Goal: Task Accomplishment & Management: Manage account settings

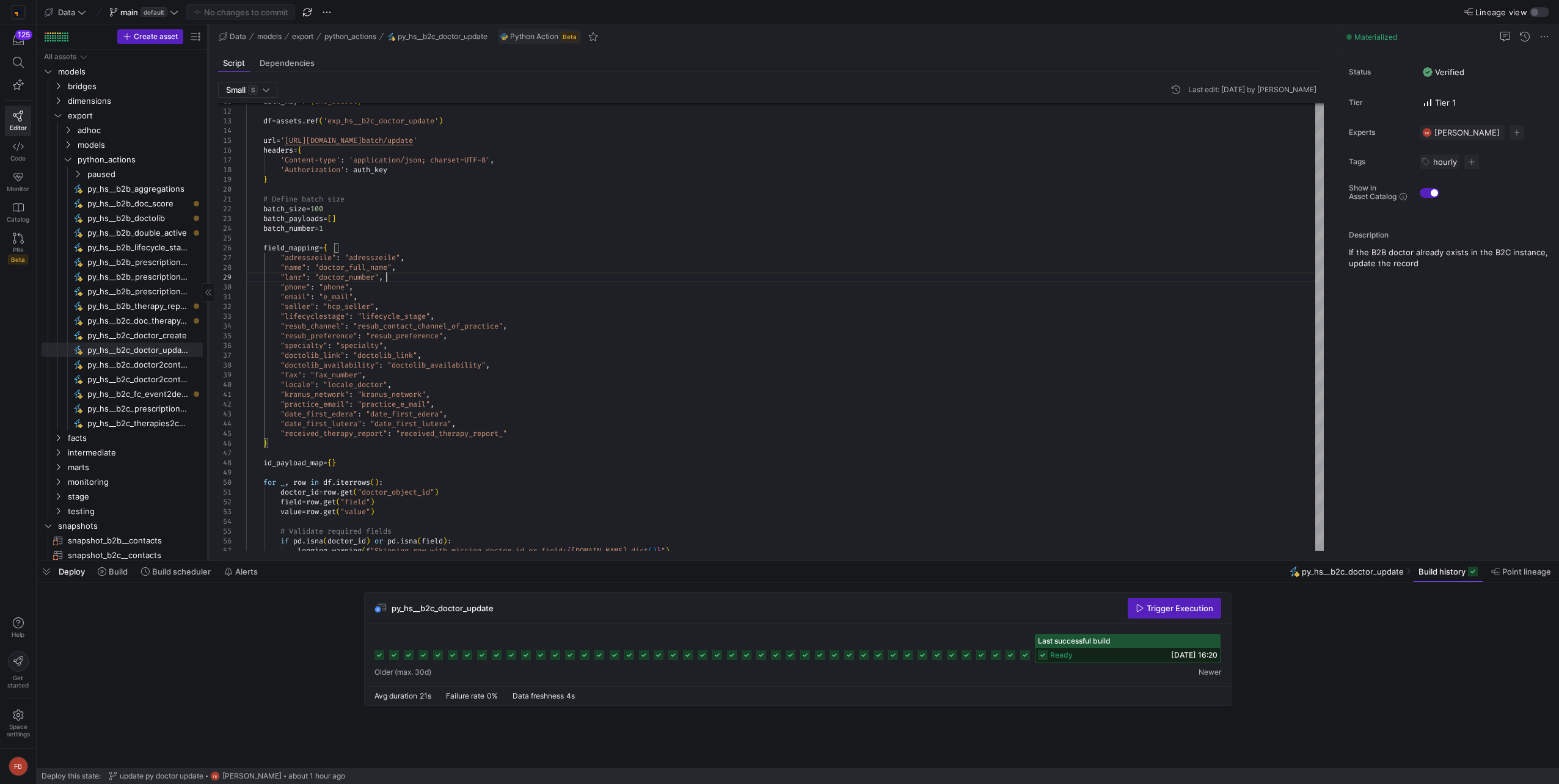
drag, startPoint x: 207, startPoint y: 279, endPoint x: 279, endPoint y: 288, distance: 72.6
click at [208, 288] on div at bounding box center [208, 292] width 1 height 536
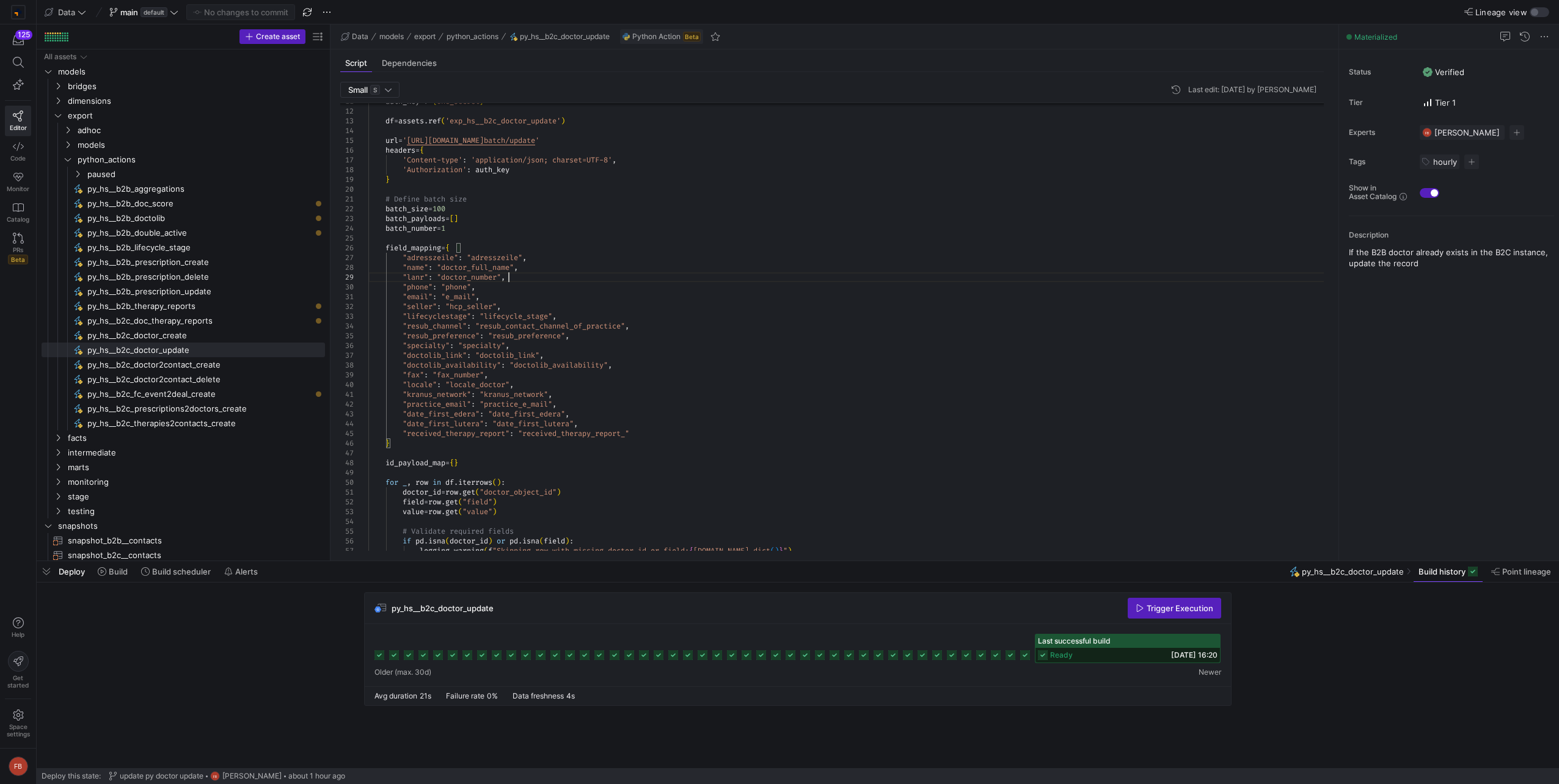
drag, startPoint x: 279, startPoint y: 261, endPoint x: 360, endPoint y: 273, distance: 81.9
click at [360, 273] on as-split "Create asset Drag here to set row groups Drag here to set column labels Group 1…" at bounding box center [798, 292] width 1522 height 536
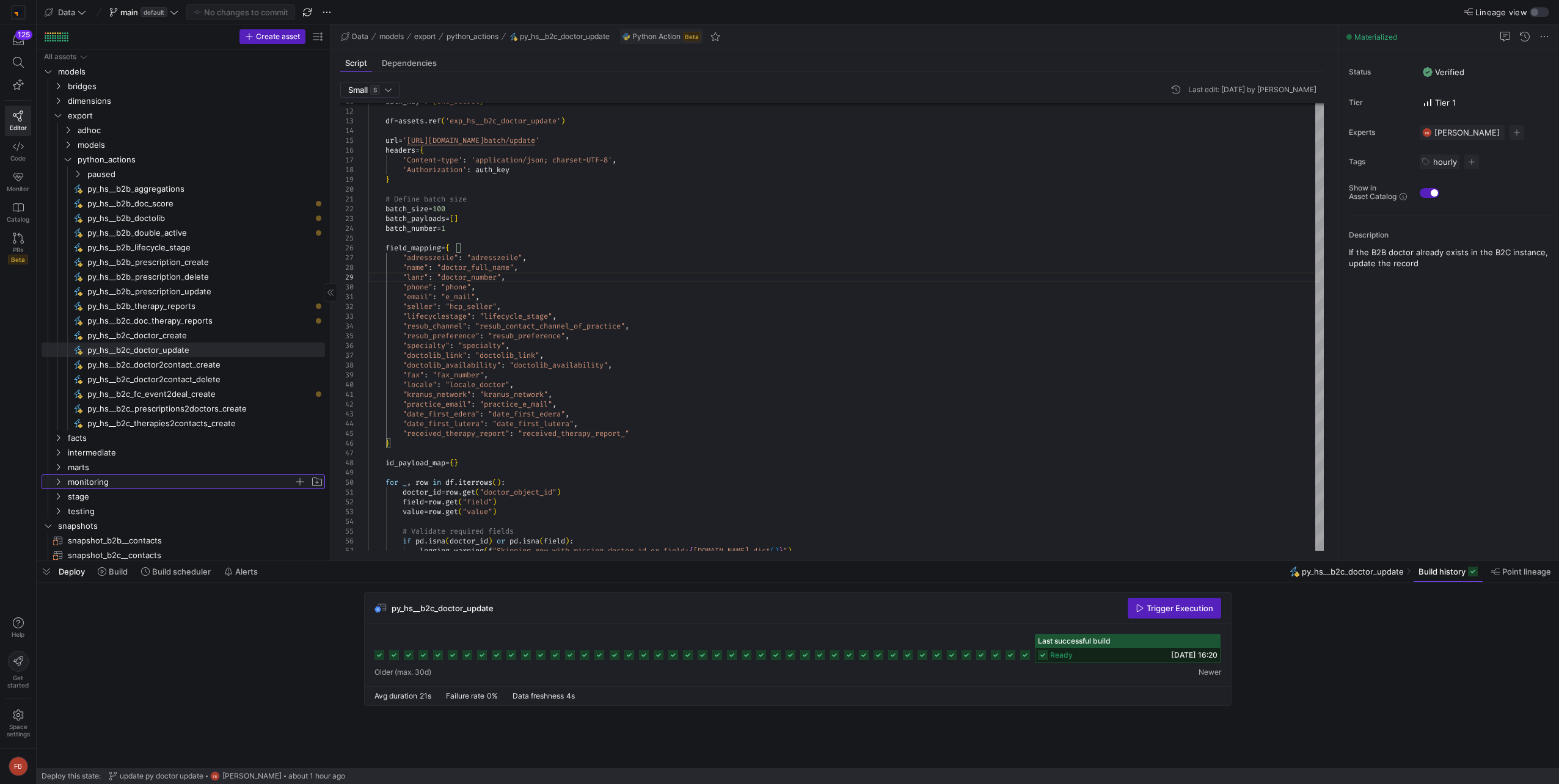
click at [193, 476] on span "monitoring" at bounding box center [181, 482] width 226 height 14
click at [185, 468] on span "marts" at bounding box center [181, 467] width 226 height 14
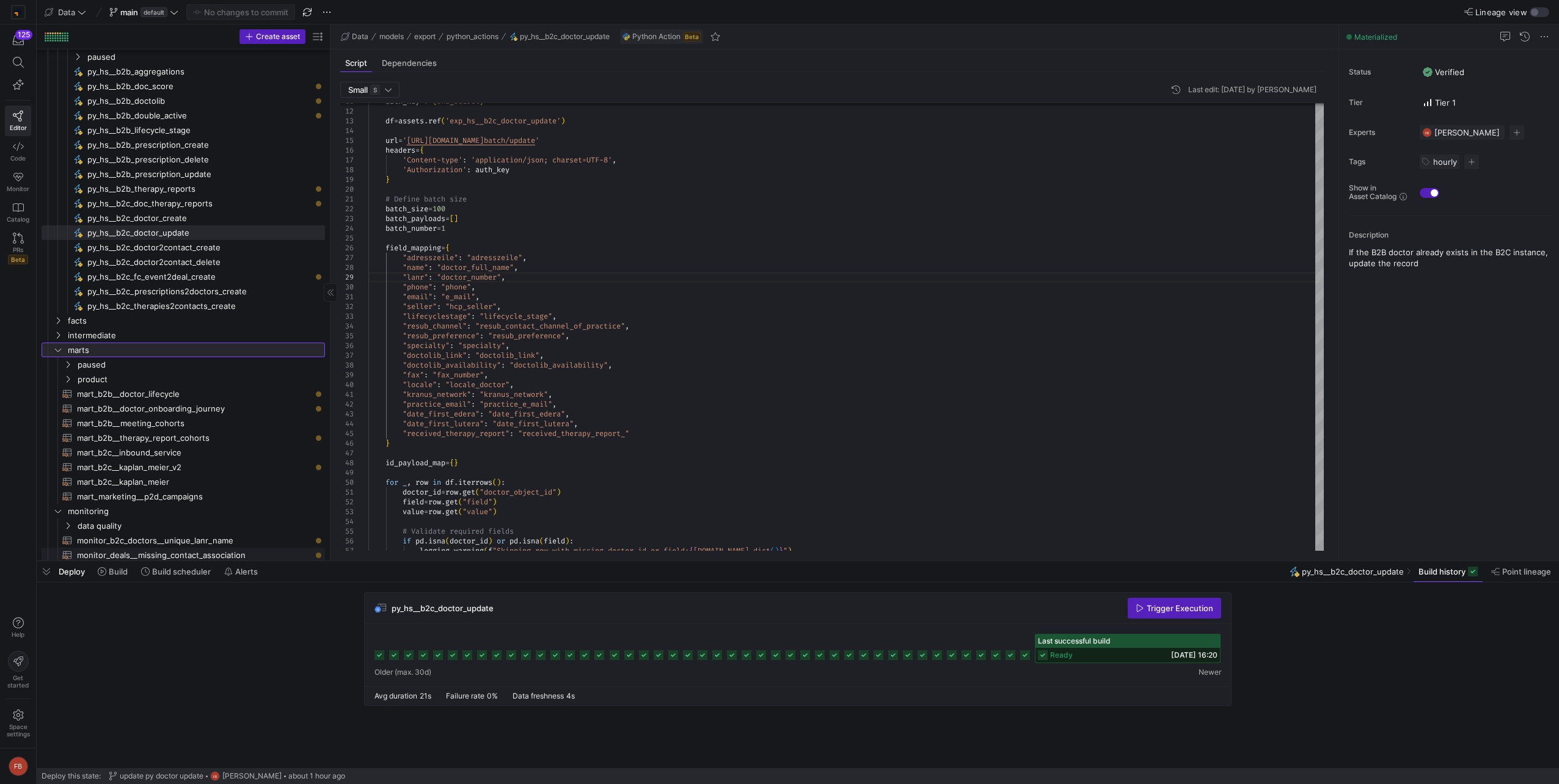
scroll to position [244, 0]
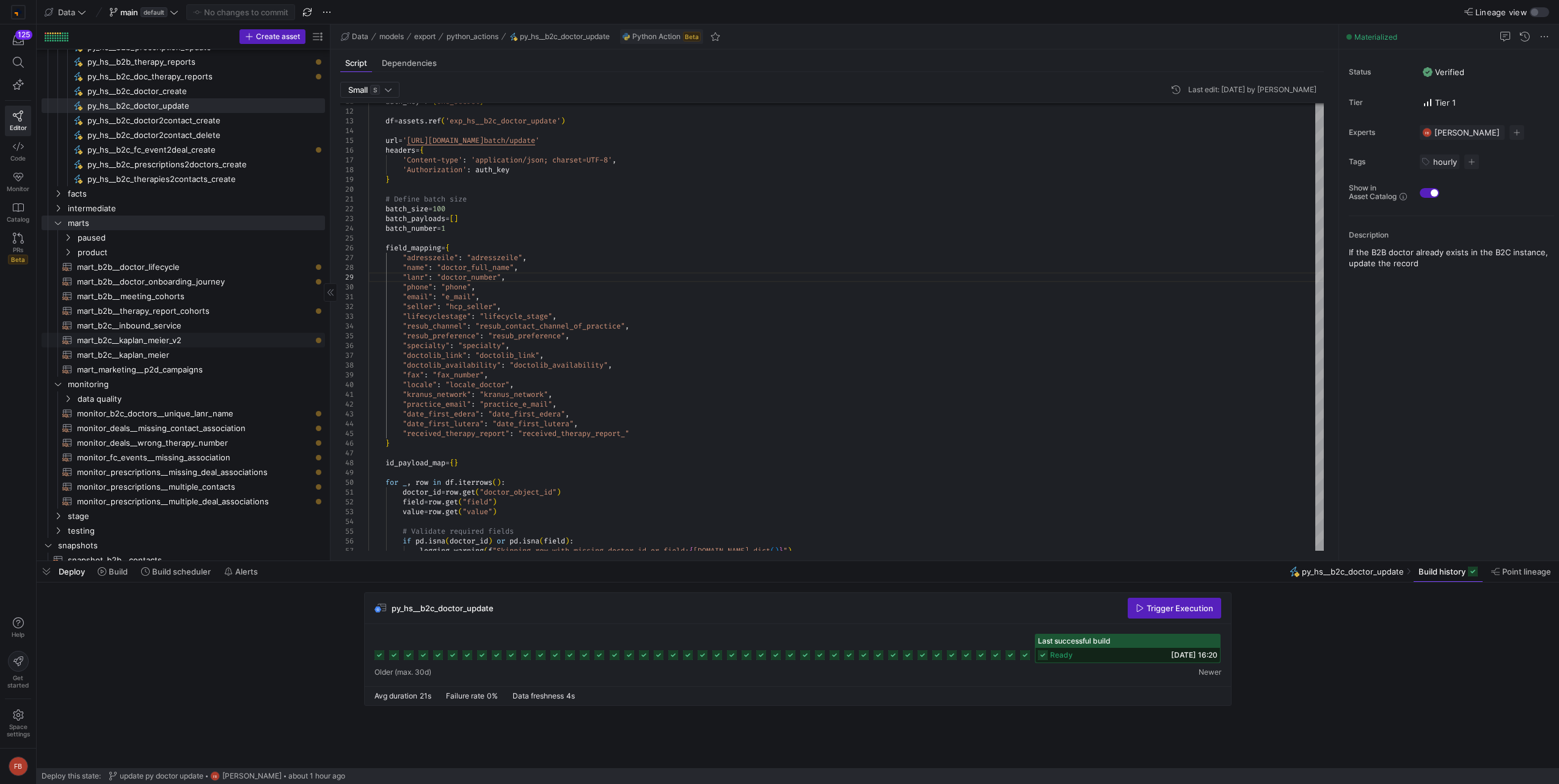
click at [215, 339] on span "mart_b2c__kaplan_meier_v2​​​​​​​​​​" at bounding box center [194, 340] width 234 height 14
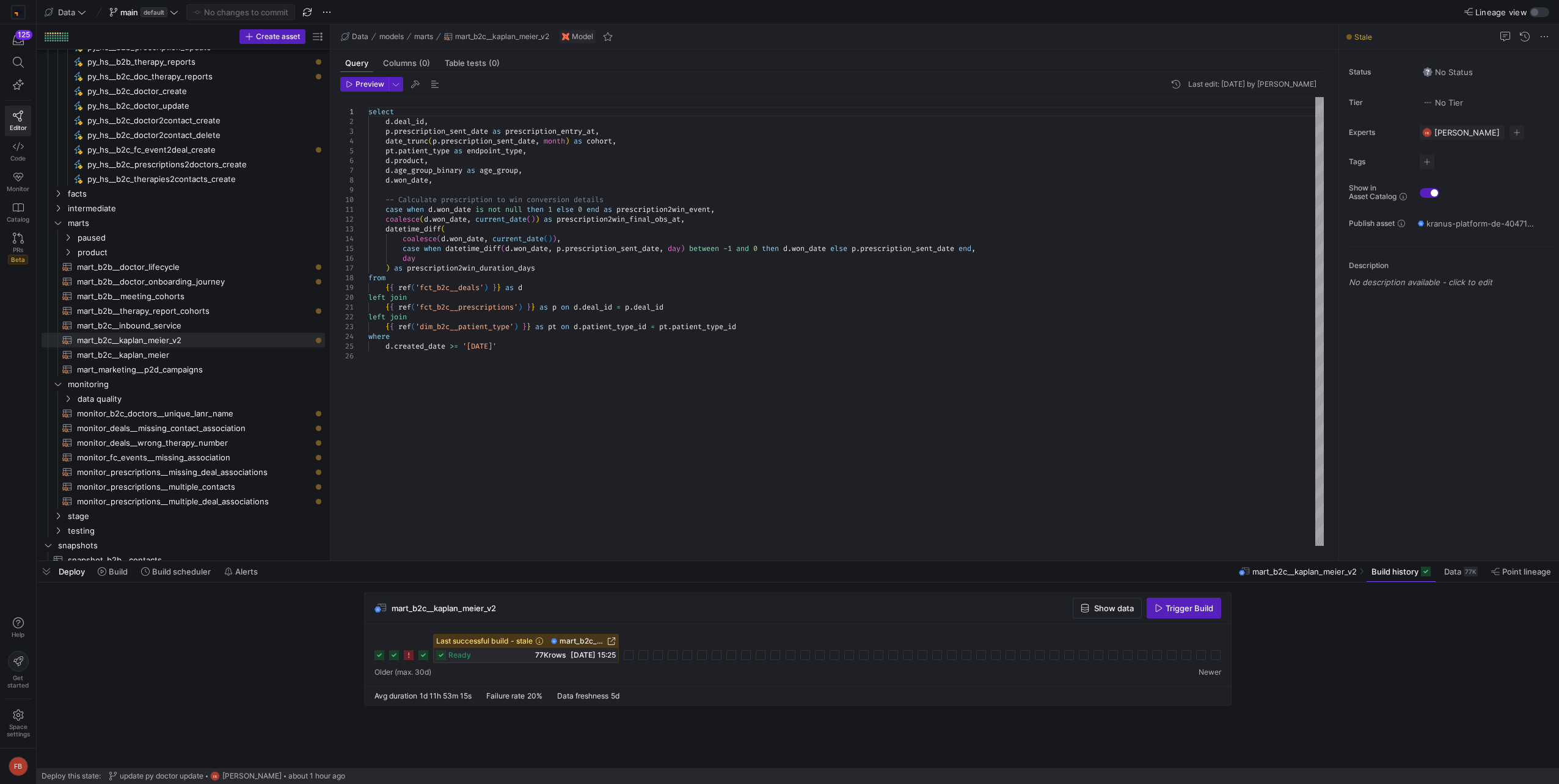
type textarea "{{ ref('fct_b2c__prescriptions') }} as p on [DOMAIN_NAME]_id = [DOMAIN_NAME]_id…"
click at [552, 413] on div "select d . deal_id , p . prescription_sent_date as prescription_entry_at , date…" at bounding box center [846, 321] width 955 height 449
click at [178, 19] on span at bounding box center [144, 12] width 74 height 14
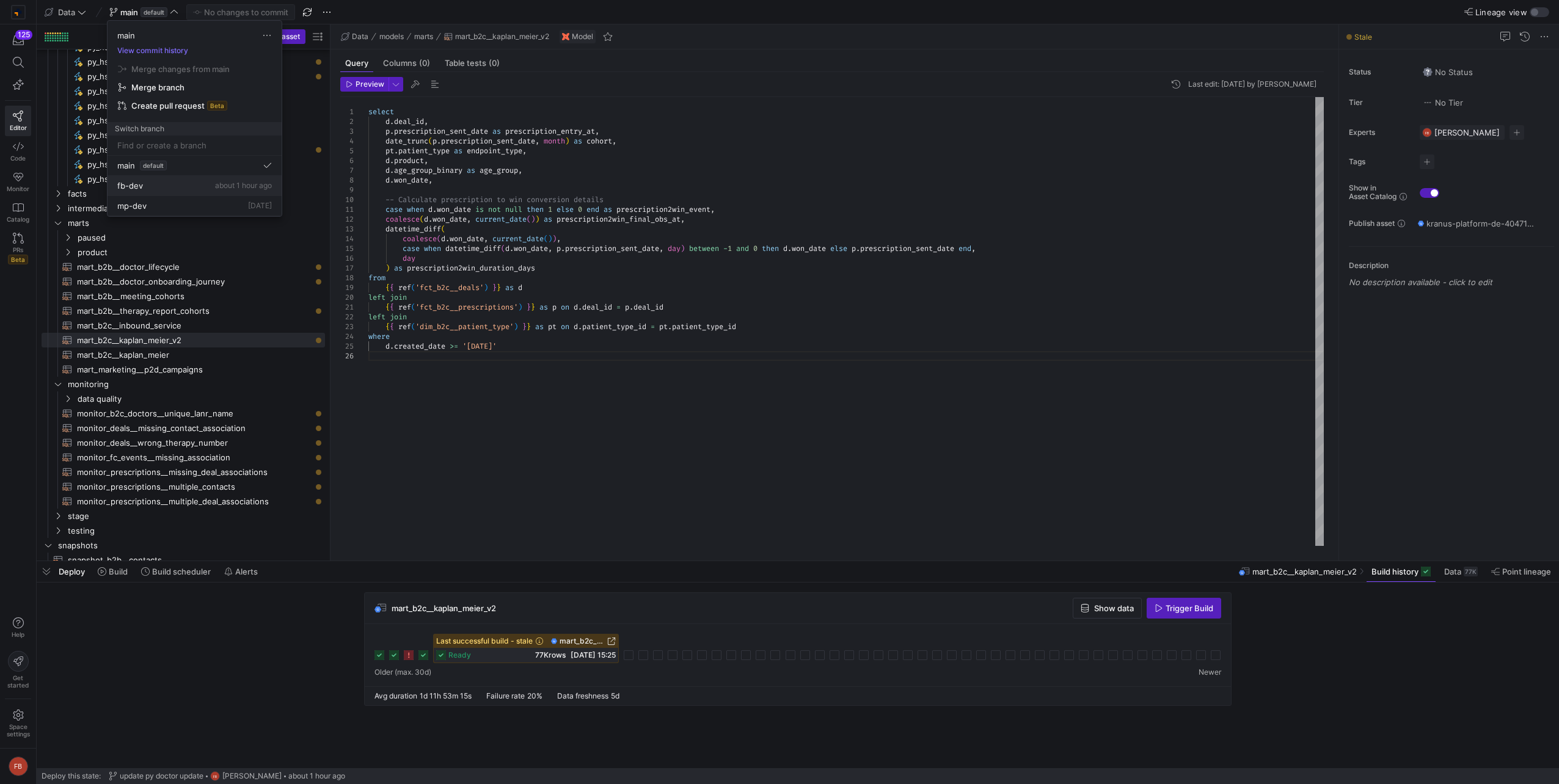
click at [123, 182] on span "fb-dev" at bounding box center [130, 185] width 26 height 10
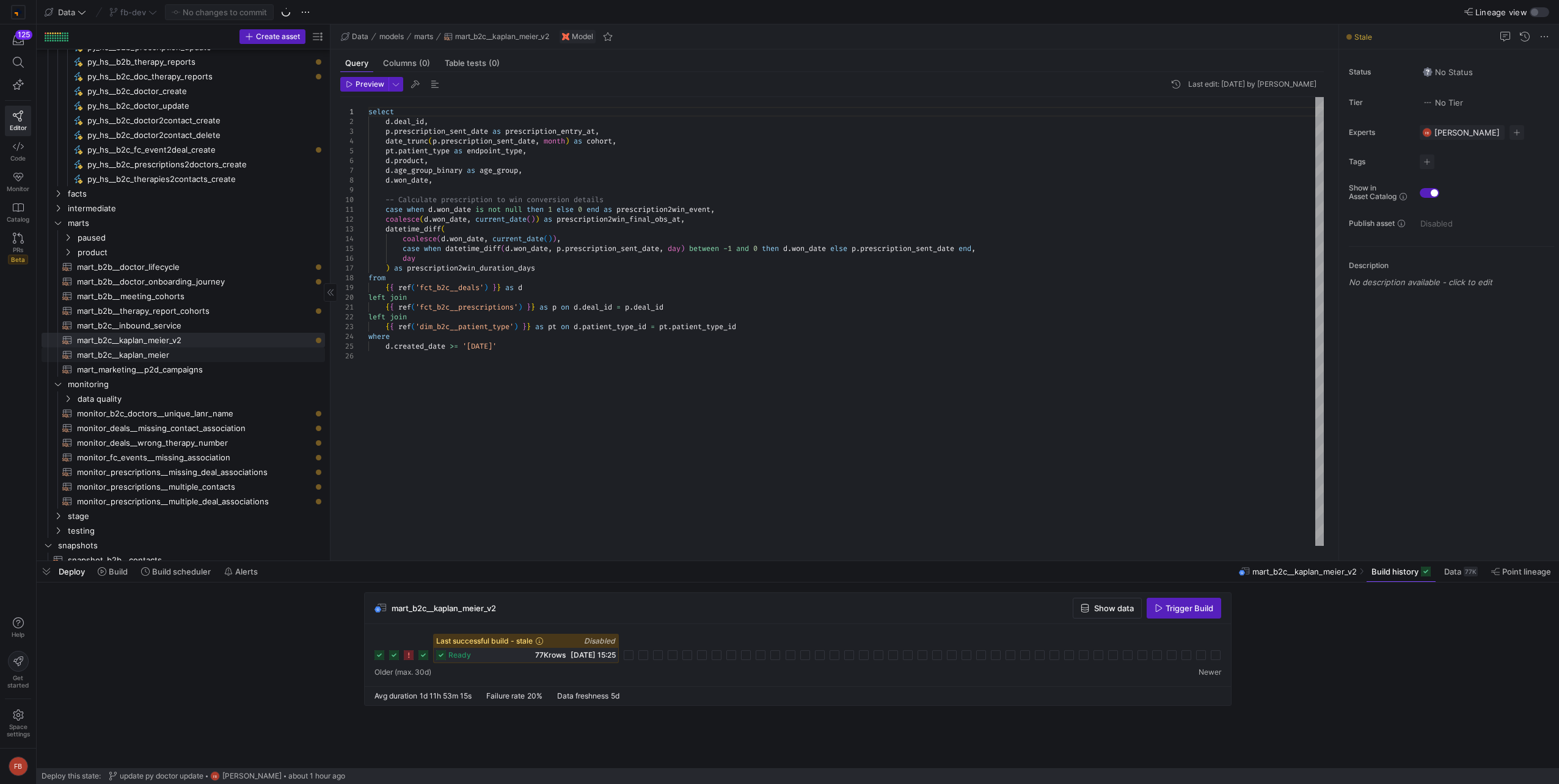
click at [225, 352] on span "mart_b2c__kaplan_meier​​​​​​​​​​" at bounding box center [194, 354] width 234 height 14
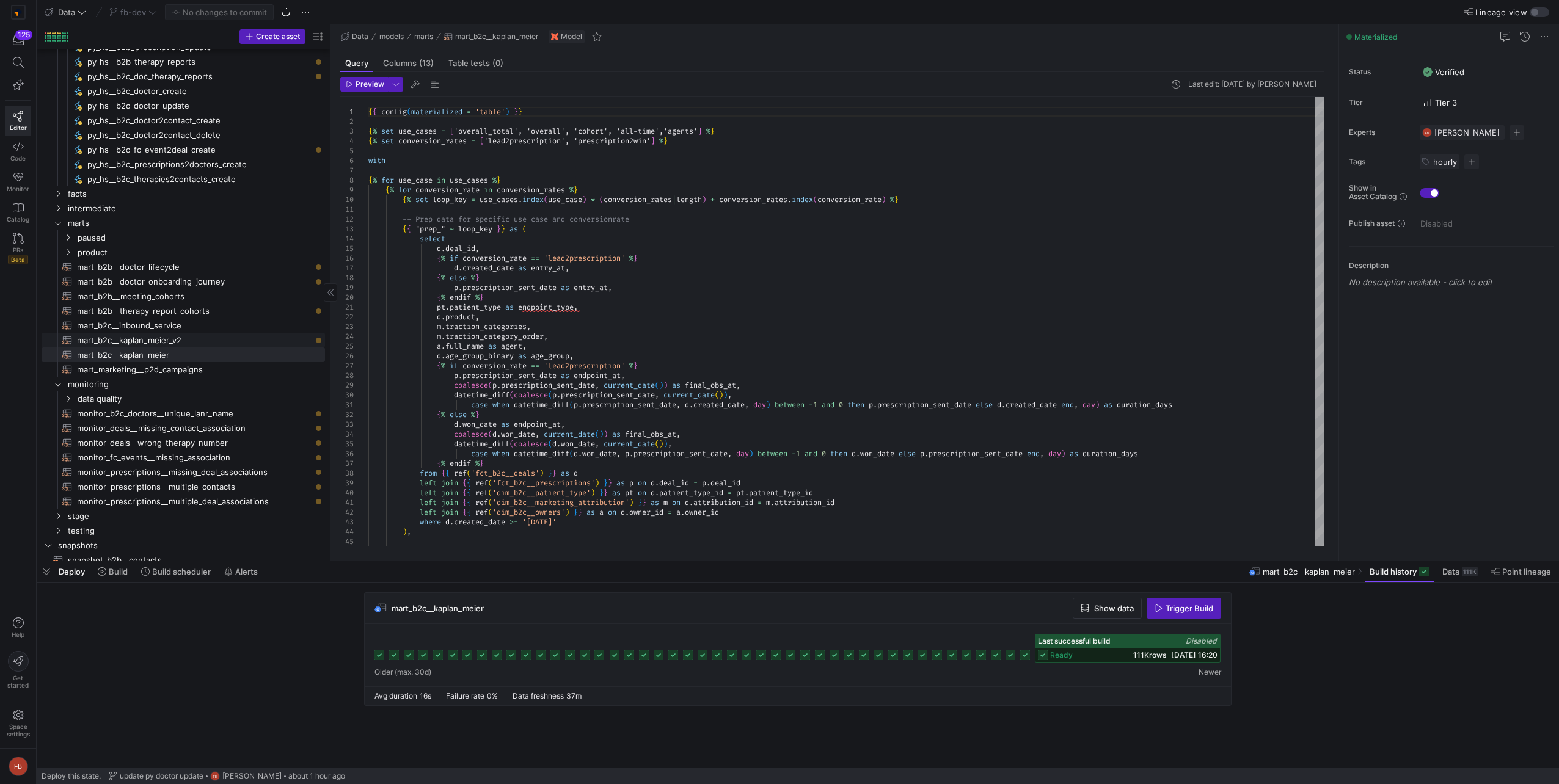
click at [210, 339] on span "mart_b2c__kaplan_meier_v2​​​​​​​​​​" at bounding box center [194, 340] width 234 height 14
type textarea "select [DOMAIN_NAME]_id, p.prescription_sent_date as prescription_entry_at, dat…"
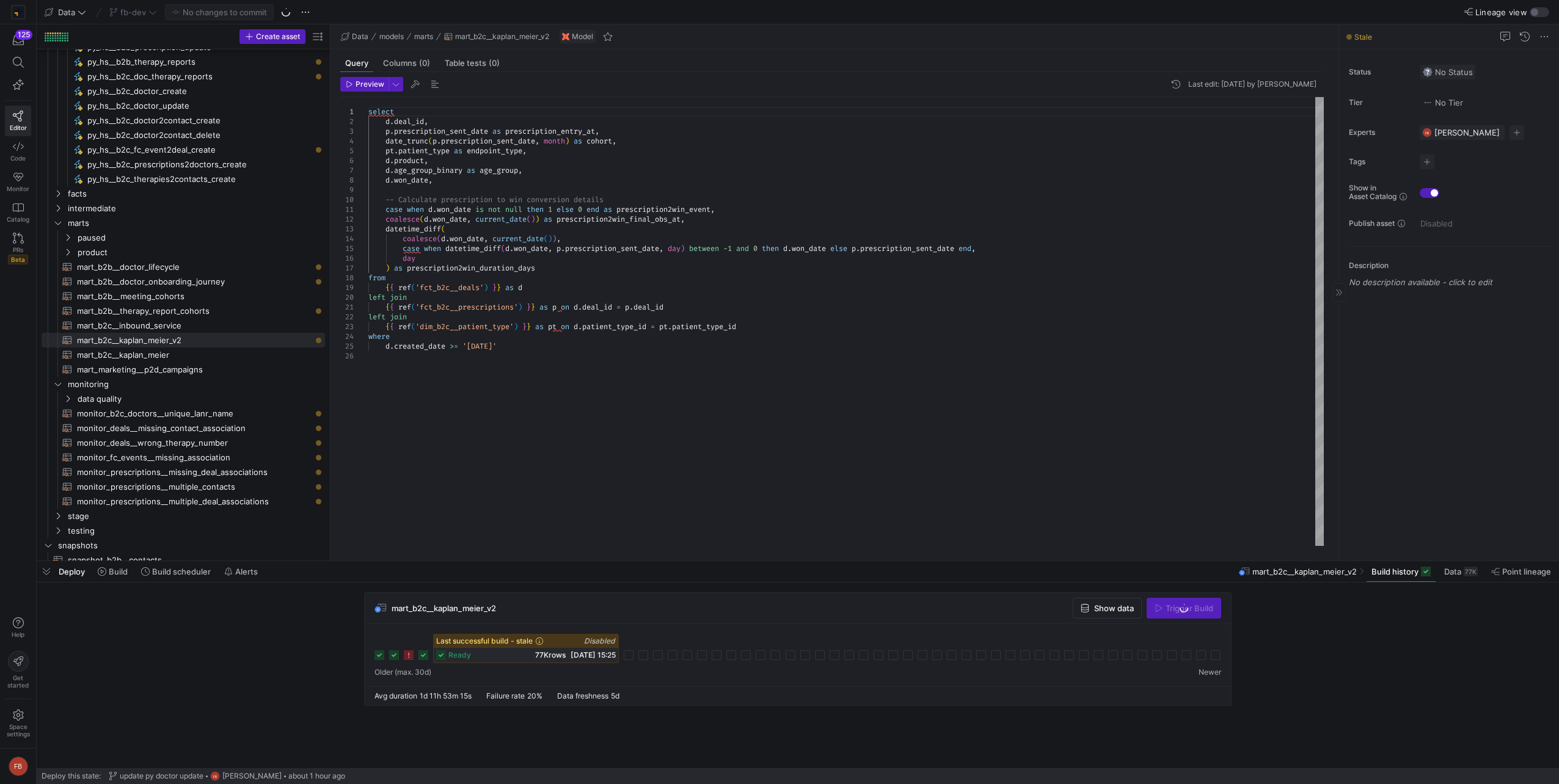
click at [1465, 72] on span "No Status" at bounding box center [1447, 72] width 50 height 10
click at [1406, 116] on button "Verified" at bounding box center [1406, 110] width 135 height 20
click at [1436, 95] on button "No Tier" at bounding box center [1443, 103] width 47 height 16
click at [1416, 174] on button "Tier 3 - Regular" at bounding box center [1397, 181] width 135 height 20
click at [1429, 164] on span "button" at bounding box center [1427, 162] width 14 height 14
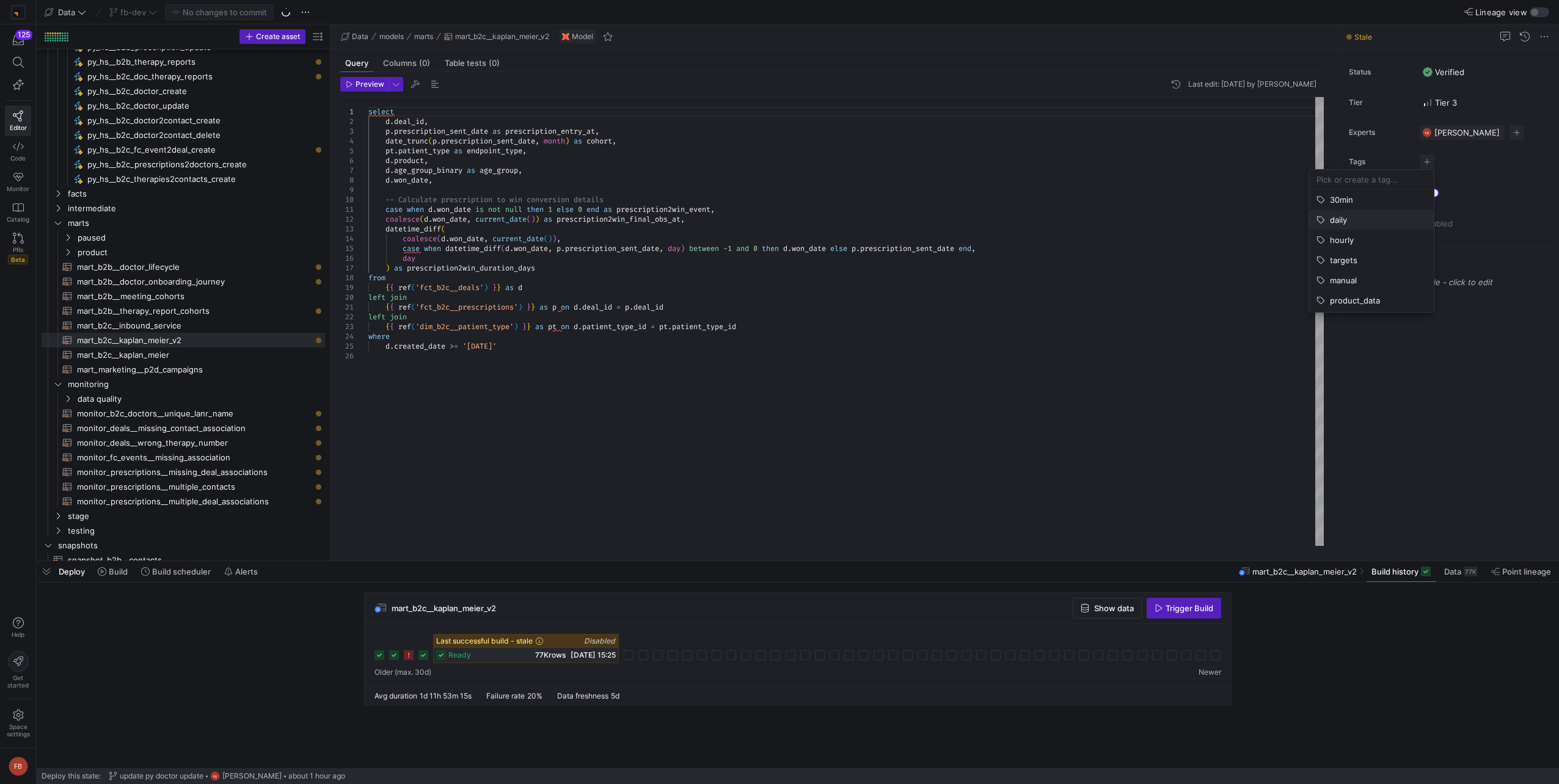
click at [1345, 214] on button "daily" at bounding box center [1372, 220] width 125 height 20
click at [875, 407] on div at bounding box center [779, 392] width 1559 height 784
click at [254, 11] on span "Commit & push (1)" at bounding box center [225, 12] width 68 height 10
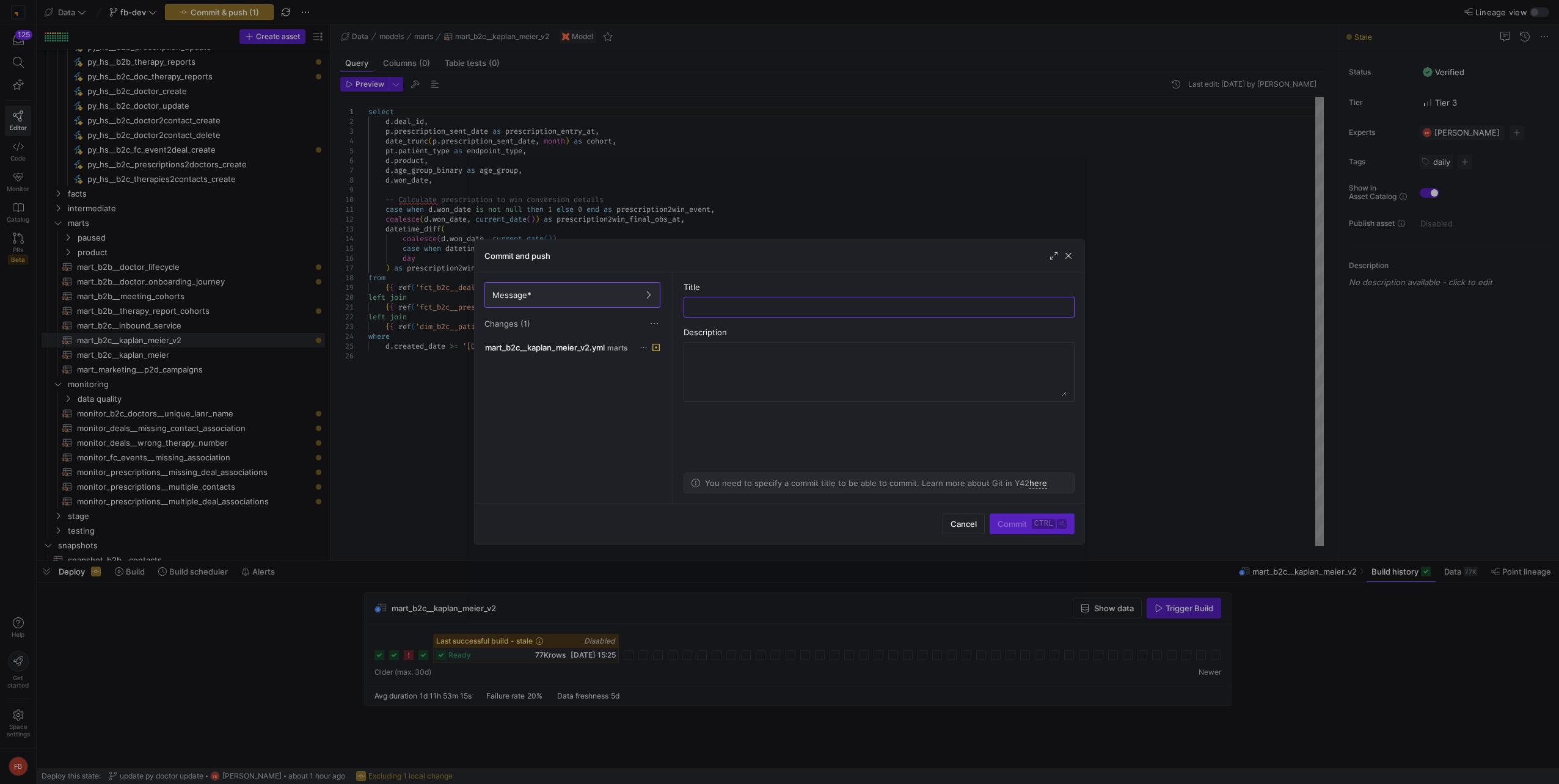
type input "a"
type input "schedule new [PERSON_NAME] [PERSON_NAME] model"
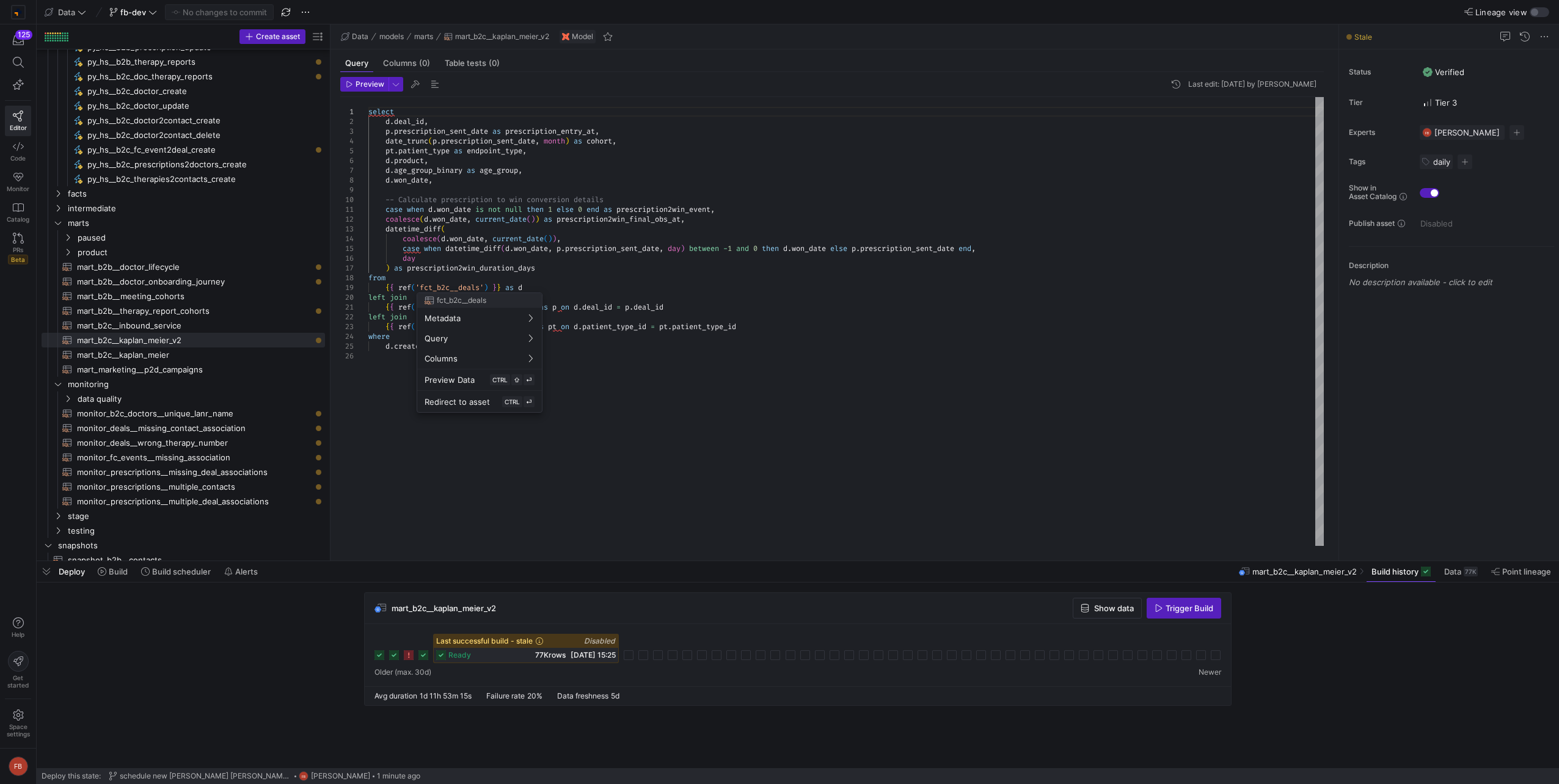
click at [306, 16] on div at bounding box center [779, 392] width 1559 height 784
click at [305, 11] on span "button" at bounding box center [305, 12] width 14 height 14
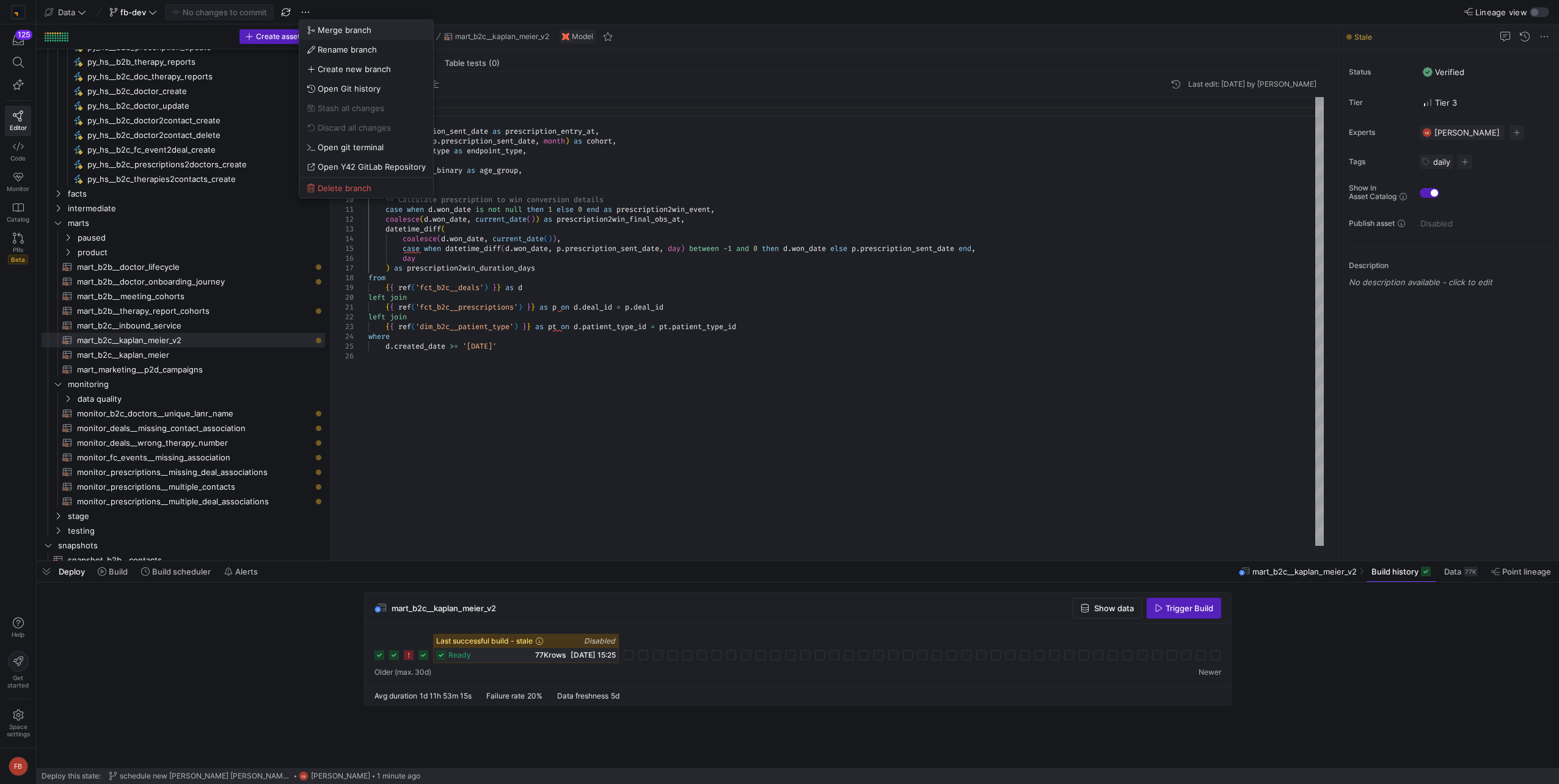
click at [316, 26] on span "Merge branch" at bounding box center [366, 30] width 119 height 10
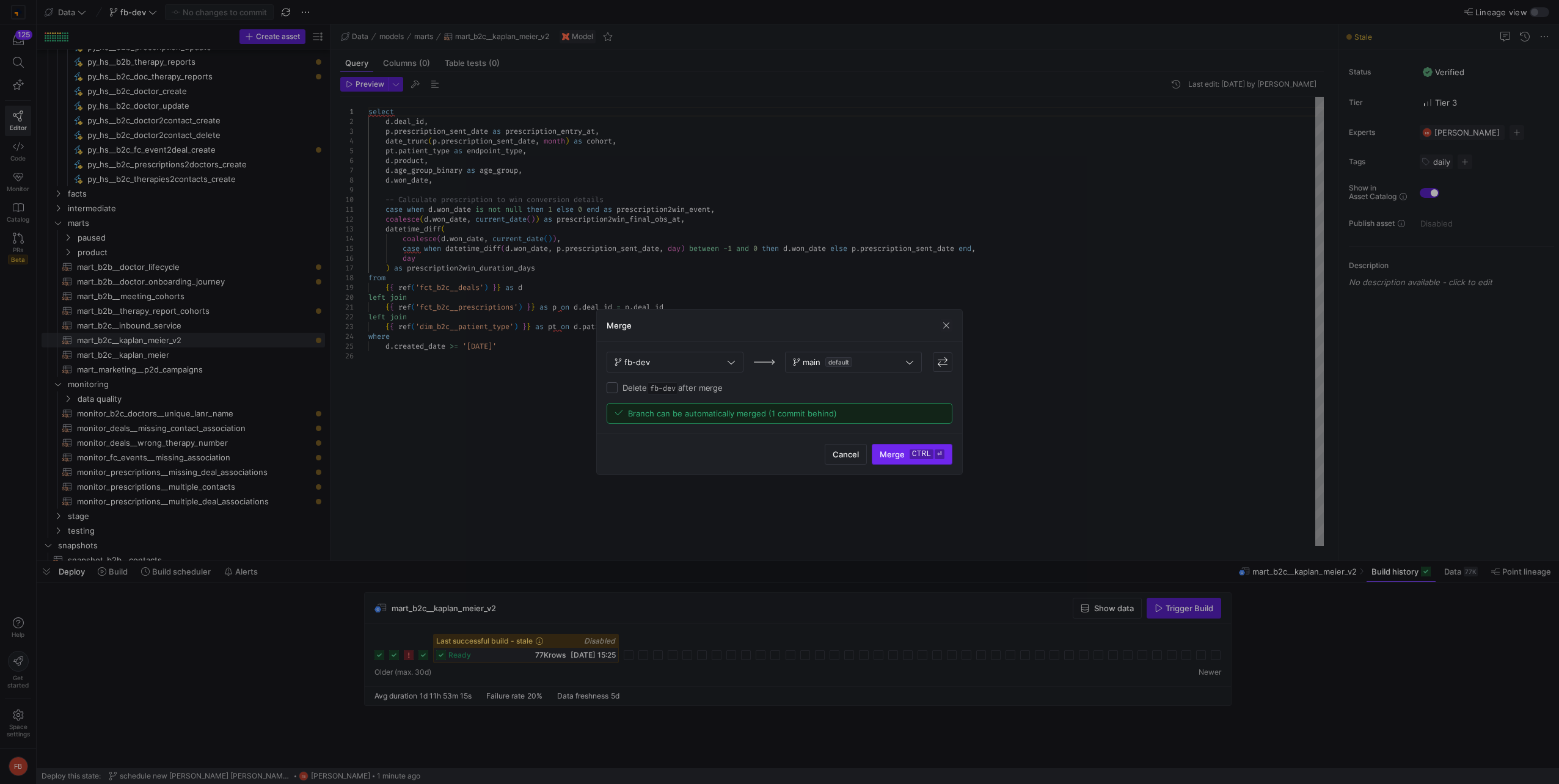
click at [879, 454] on span "submit" at bounding box center [912, 454] width 80 height 20
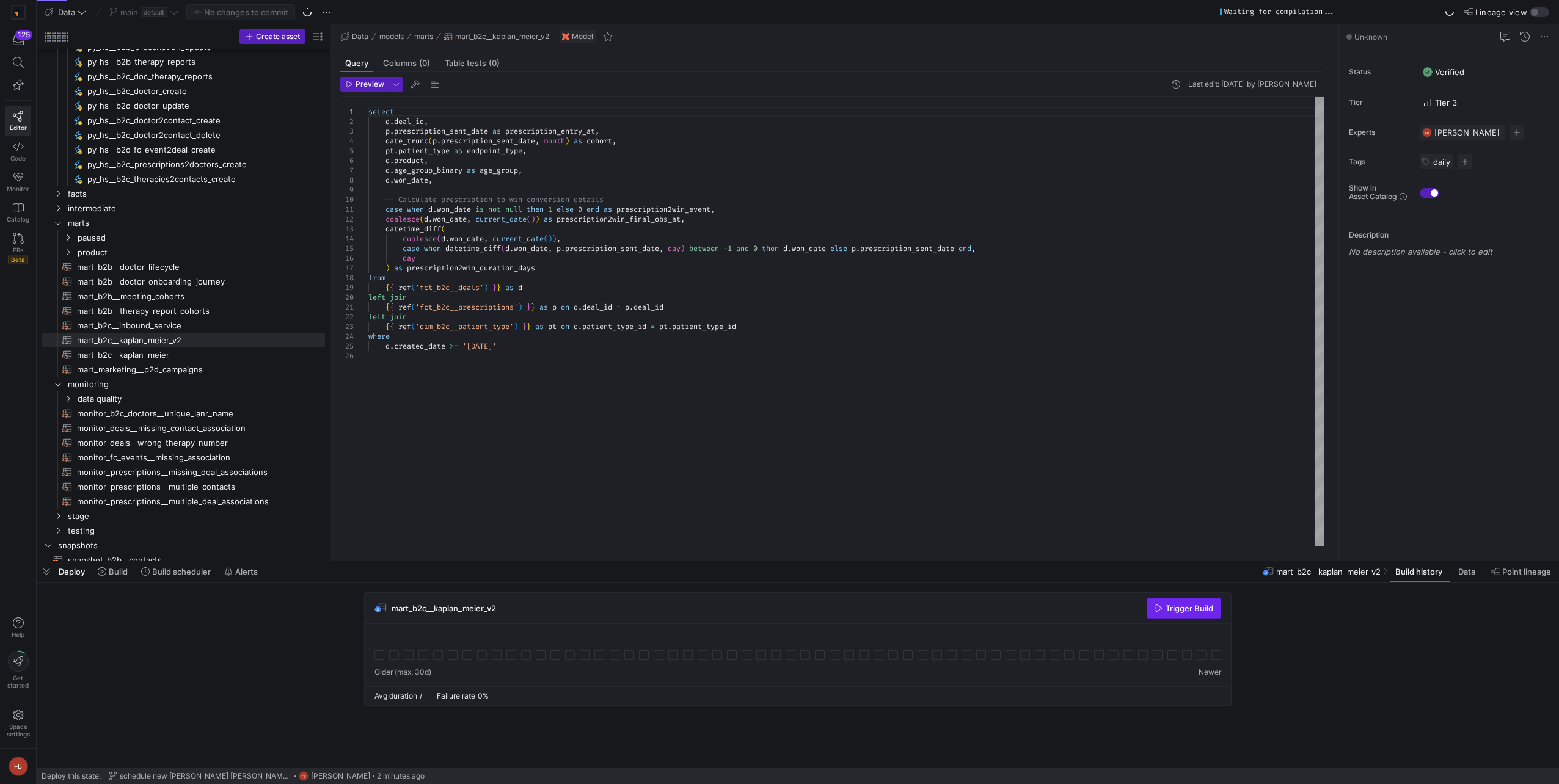
click at [1175, 605] on span "Trigger Build" at bounding box center [1189, 608] width 47 height 10
